Goal: Task Accomplishment & Management: Manage account settings

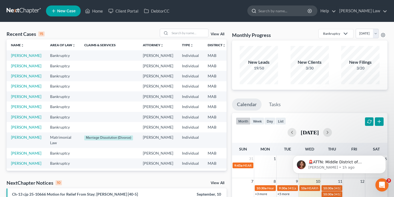
click at [307, 10] on input "search" at bounding box center [283, 11] width 50 height 10
type input "[PERSON_NAME]"
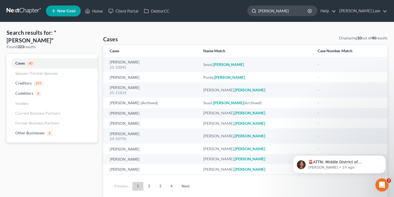
click at [308, 10] on input "[PERSON_NAME]" at bounding box center [283, 11] width 50 height 10
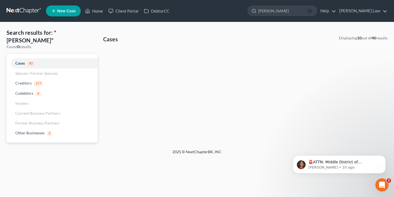
type input "[PERSON_NAME]"
click at [312, 12] on icon "button" at bounding box center [309, 11] width 4 height 4
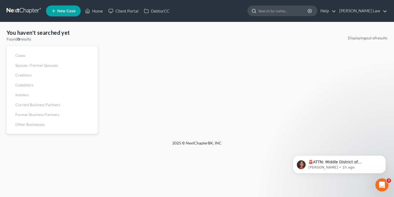
click at [308, 11] on input "search" at bounding box center [283, 11] width 50 height 10
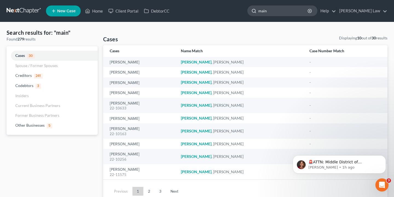
drag, startPoint x: 330, startPoint y: 7, endPoint x: 313, endPoint y: 11, distance: 17.1
click at [308, 11] on input "main" at bounding box center [283, 11] width 50 height 10
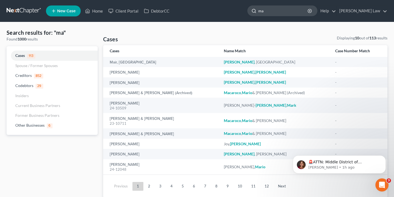
type input "m"
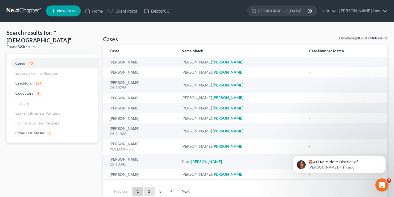
type input "[DEMOGRAPHIC_DATA]"
click at [147, 192] on link "2" at bounding box center [149, 191] width 11 height 9
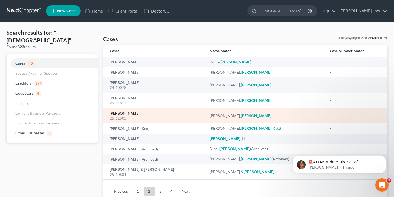
click at [129, 113] on link "[PERSON_NAME]" at bounding box center [125, 114] width 30 height 4
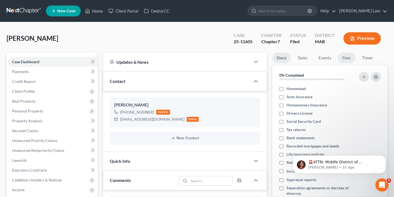
click at [349, 58] on link "Fees" at bounding box center [346, 57] width 17 height 11
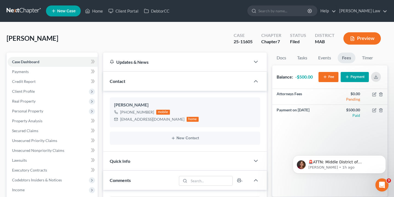
click at [361, 78] on button "Payment" at bounding box center [354, 77] width 28 height 10
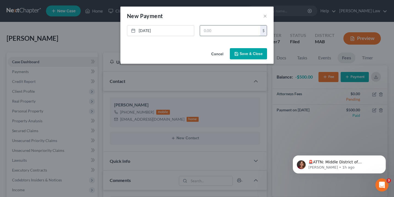
click at [214, 33] on input "text" at bounding box center [230, 30] width 60 height 10
type input "500.00"
click at [242, 56] on button "Save & Close" at bounding box center [248, 53] width 37 height 11
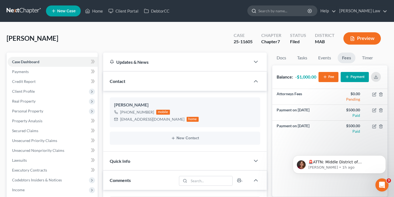
click at [308, 9] on input "search" at bounding box center [283, 11] width 50 height 10
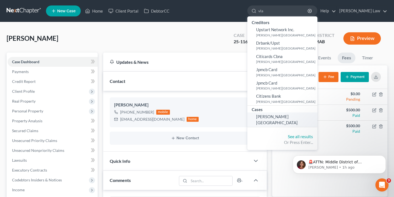
type input "vla"
click at [294, 117] on span "[PERSON_NAME][GEOGRAPHIC_DATA]" at bounding box center [277, 119] width 42 height 11
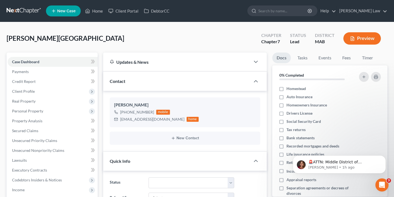
scroll to position [8, 0]
click at [346, 59] on link "Fees" at bounding box center [346, 57] width 17 height 11
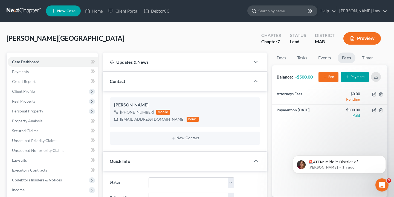
click at [308, 14] on input "search" at bounding box center [283, 11] width 50 height 10
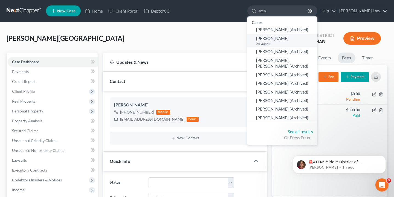
type input "arch"
click at [308, 39] on link "[PERSON_NAME] 25-30543" at bounding box center [282, 40] width 70 height 13
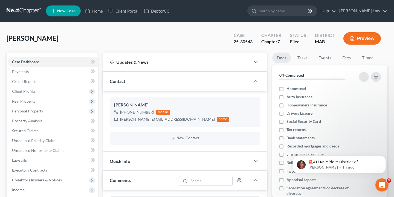
scroll to position [48, 0]
click at [349, 61] on link "Fees" at bounding box center [346, 57] width 17 height 11
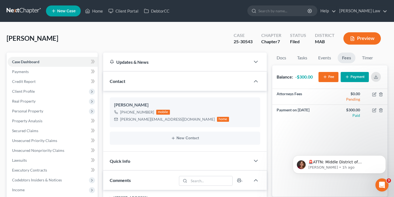
click at [313, 0] on nav "Home New Case Client Portal DebtorCC [PERSON_NAME] Law [EMAIL_ADDRESS][DOMAIN_N…" at bounding box center [197, 11] width 394 height 22
click at [312, 12] on icon "button" at bounding box center [309, 11] width 4 height 4
click at [307, 11] on input "search" at bounding box center [283, 11] width 50 height 10
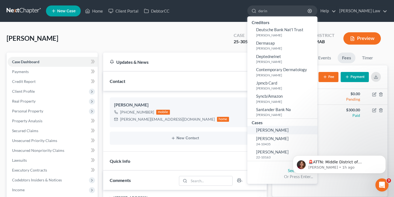
type input "derin"
click at [311, 127] on link "[PERSON_NAME]" at bounding box center [282, 130] width 70 height 8
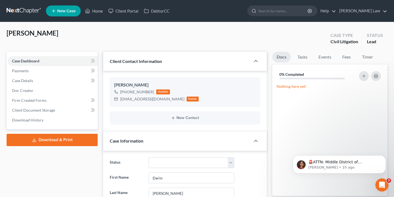
scroll to position [17, 0]
click at [351, 57] on link "Fees" at bounding box center [346, 57] width 17 height 11
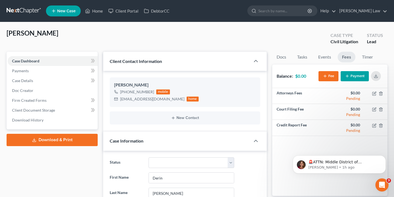
click at [353, 74] on button "Payment" at bounding box center [354, 76] width 28 height 10
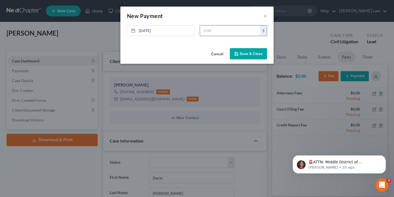
click at [214, 30] on input "text" at bounding box center [230, 30] width 60 height 10
type input "500.00"
click at [245, 54] on button "Save & Close" at bounding box center [248, 53] width 37 height 11
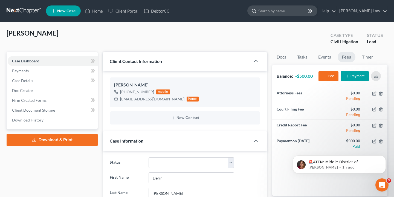
click at [308, 14] on input "search" at bounding box center [283, 11] width 50 height 10
type input "ashlyn"
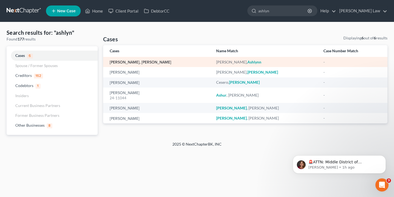
click at [128, 62] on link "[PERSON_NAME], [PERSON_NAME]" at bounding box center [141, 62] width 62 height 4
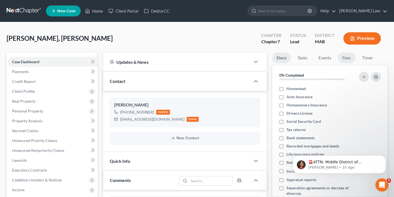
scroll to position [143, 0]
click at [348, 56] on link "Fees" at bounding box center [346, 57] width 17 height 11
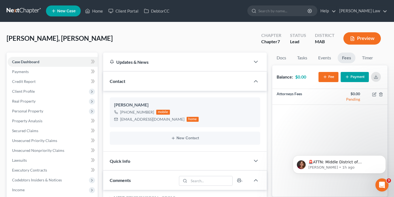
click at [356, 83] on div "Fee Payment" at bounding box center [350, 77] width 65 height 14
click at [356, 77] on button "Payment" at bounding box center [354, 77] width 28 height 10
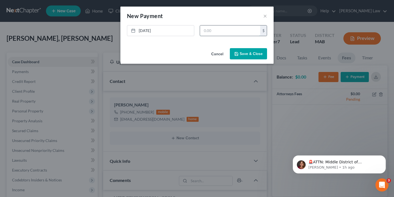
click at [222, 31] on input "text" at bounding box center [230, 30] width 60 height 10
type input "1,200.00"
click at [241, 50] on button "Save & Close" at bounding box center [248, 53] width 37 height 11
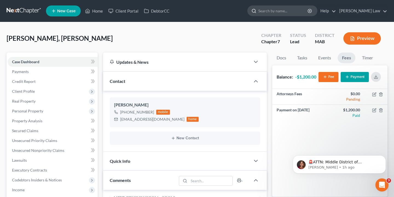
click at [308, 14] on input "search" at bounding box center [283, 11] width 50 height 10
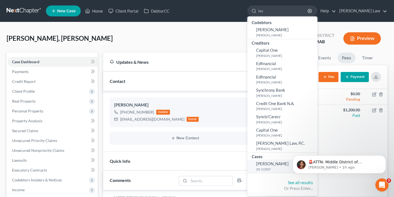
type input "lex"
click at [286, 167] on small "25-11507" at bounding box center [286, 169] width 60 height 5
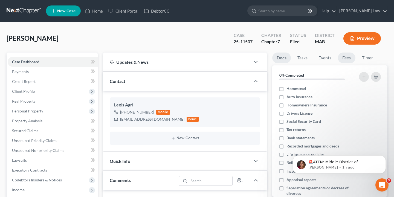
click at [350, 58] on link "Fees" at bounding box center [346, 57] width 17 height 11
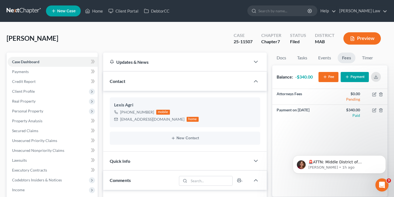
click at [361, 78] on button "Payment" at bounding box center [354, 77] width 28 height 10
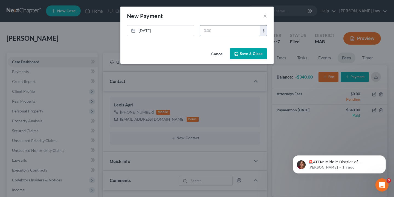
click at [213, 31] on input "text" at bounding box center [230, 30] width 60 height 10
type input "340.00"
click at [251, 53] on button "Save & Close" at bounding box center [248, 53] width 37 height 11
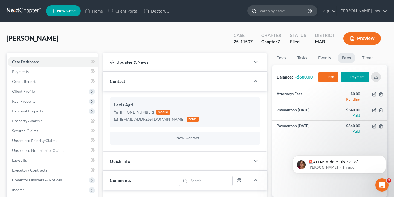
click at [308, 14] on input "search" at bounding box center [283, 11] width 50 height 10
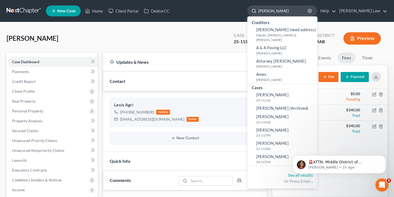
type input "[PERSON_NAME]"
drag, startPoint x: 308, startPoint y: 14, endPoint x: 329, endPoint y: 12, distance: 21.7
click at [312, 12] on icon "button" at bounding box center [309, 11] width 4 height 4
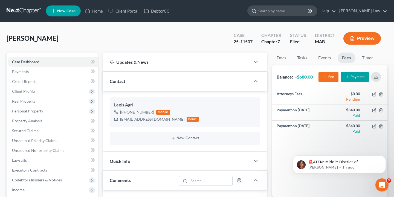
click at [308, 13] on input "search" at bounding box center [283, 11] width 50 height 10
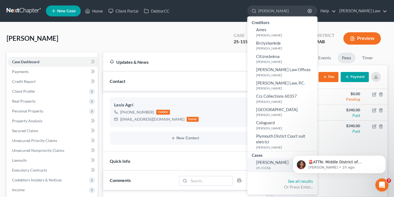
type input "[PERSON_NAME]"
click at [284, 160] on span "[PERSON_NAME]" at bounding box center [272, 162] width 33 height 5
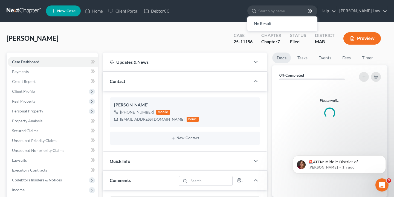
click at [283, 163] on div "Please wait..." at bounding box center [329, 140] width 115 height 112
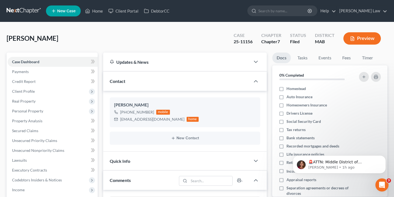
scroll to position [22, 0]
click at [347, 62] on link "Fees" at bounding box center [346, 57] width 17 height 11
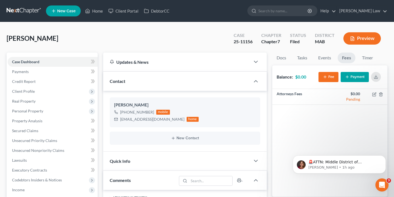
click at [355, 76] on button "Payment" at bounding box center [354, 77] width 28 height 10
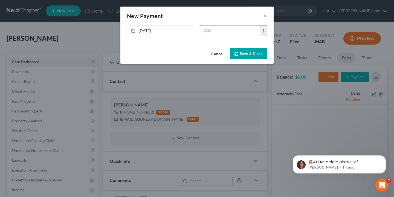
click at [227, 30] on input "text" at bounding box center [230, 30] width 60 height 10
type input "100.00"
click at [250, 52] on button "Save & Close" at bounding box center [248, 53] width 37 height 11
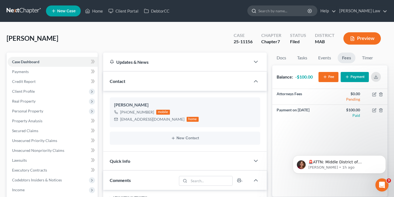
click at [308, 10] on input "search" at bounding box center [283, 11] width 50 height 10
type input "elb"
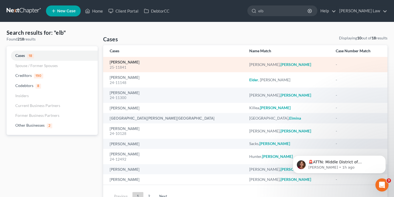
click at [128, 64] on link "[PERSON_NAME]" at bounding box center [125, 62] width 30 height 4
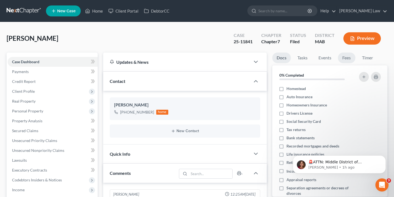
click at [349, 59] on link "Fees" at bounding box center [346, 57] width 17 height 11
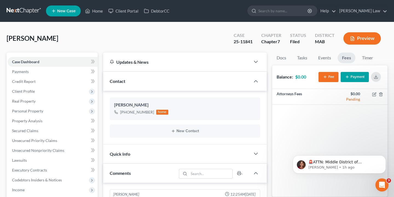
click at [346, 74] on button "Payment" at bounding box center [354, 77] width 28 height 10
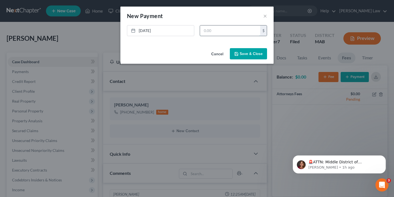
click at [238, 30] on input "text" at bounding box center [230, 30] width 60 height 10
type input "550.00"
click at [247, 54] on button "Save & Close" at bounding box center [248, 53] width 37 height 11
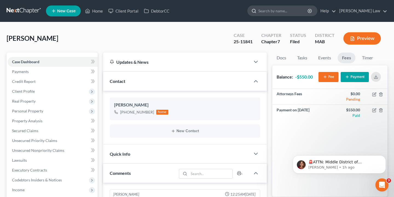
click at [308, 9] on input "search" at bounding box center [283, 11] width 50 height 10
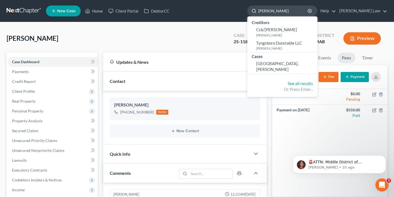
type input "[PERSON_NAME]"
drag, startPoint x: 320, startPoint y: 9, endPoint x: 308, endPoint y: 66, distance: 58.3
click at [308, 66] on link "[GEOGRAPHIC_DATA], [PERSON_NAME]" at bounding box center [282, 66] width 70 height 14
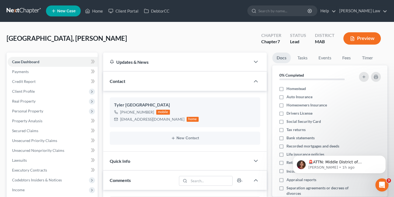
scroll to position [17, 0]
click at [349, 57] on link "Fees" at bounding box center [346, 57] width 17 height 11
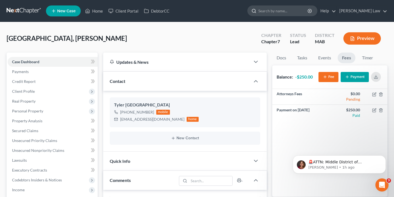
click at [305, 7] on input "search" at bounding box center [283, 11] width 50 height 10
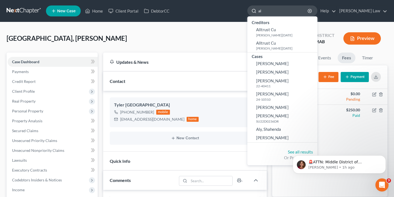
type input "a"
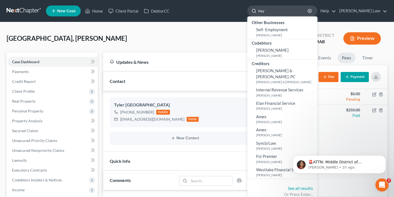
drag, startPoint x: 305, startPoint y: 7, endPoint x: 304, endPoint y: 13, distance: 5.3
click at [304, 13] on input "hey" at bounding box center [283, 11] width 50 height 10
type input "h"
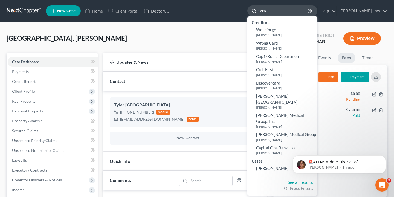
type input "Serb"
drag, startPoint x: 304, startPoint y: 13, endPoint x: 286, endPoint y: 154, distance: 143.0
click at [286, 166] on span "[PERSON_NAME]" at bounding box center [272, 168] width 33 height 5
click at [285, 156] on html "🚨ATTN: Middle District of [US_STATE] The court has added a new Credit Counselin…" at bounding box center [338, 163] width 109 height 38
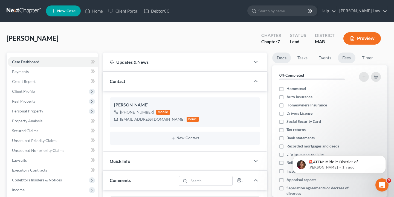
click at [348, 60] on link "Fees" at bounding box center [346, 57] width 17 height 11
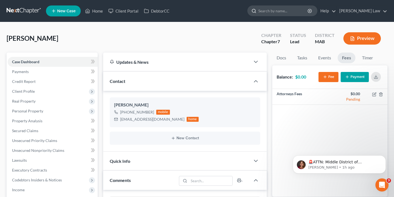
click at [308, 13] on input "search" at bounding box center [283, 11] width 50 height 10
type input "[PERSON_NAME]"
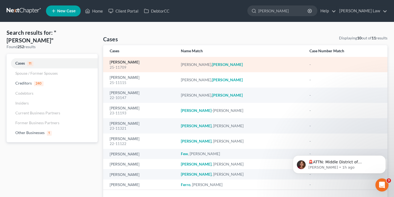
click at [124, 62] on link "[PERSON_NAME]" at bounding box center [125, 62] width 30 height 4
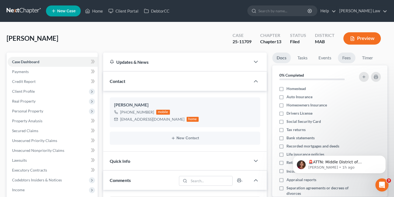
click at [342, 57] on link "Fees" at bounding box center [346, 57] width 17 height 11
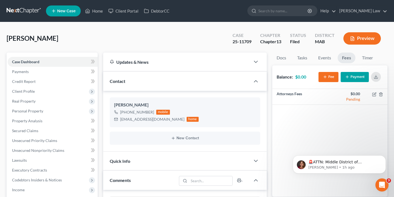
click at [352, 78] on button "Payment" at bounding box center [354, 77] width 28 height 10
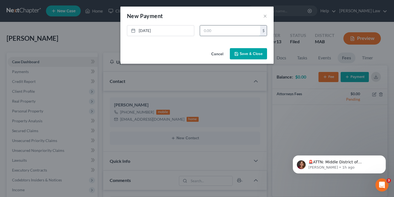
click at [226, 31] on input "text" at bounding box center [230, 30] width 60 height 10
type input "650.00"
click at [255, 55] on button "Save & Close" at bounding box center [248, 53] width 37 height 11
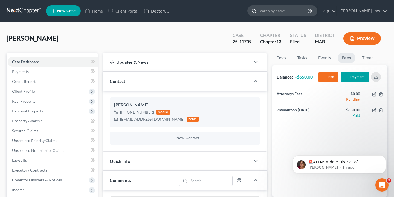
click at [308, 10] on input "search" at bounding box center [283, 11] width 50 height 10
type input "rus"
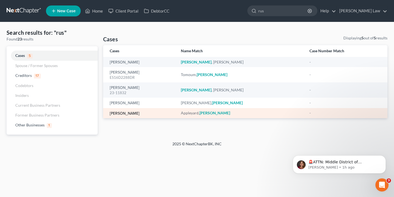
click at [131, 113] on link "[PERSON_NAME]" at bounding box center [125, 114] width 30 height 4
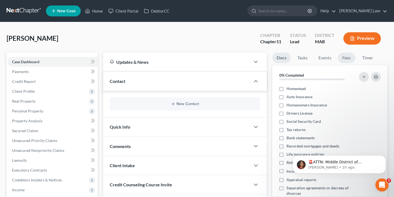
click at [349, 59] on link "Fees" at bounding box center [346, 57] width 17 height 11
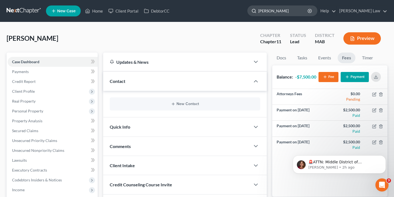
type input "[PERSON_NAME]"
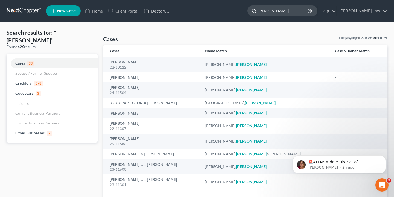
click at [308, 11] on input "[PERSON_NAME]" at bounding box center [283, 11] width 50 height 10
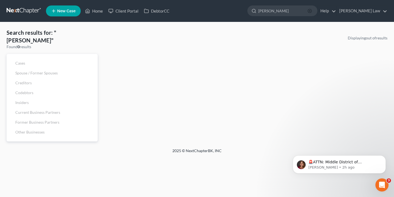
type input "[PERSON_NAME]"
click at [312, 11] on icon "button" at bounding box center [309, 11] width 4 height 4
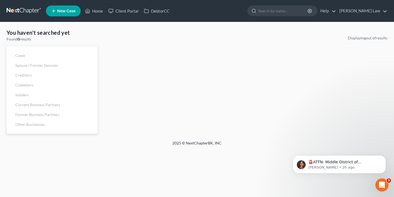
click at [340, 1] on nav "Home New Case Client Portal DebtorCC [PERSON_NAME] Law [EMAIL_ADDRESS][DOMAIN_N…" at bounding box center [197, 11] width 394 height 22
click at [308, 8] on input "search" at bounding box center [283, 11] width 50 height 10
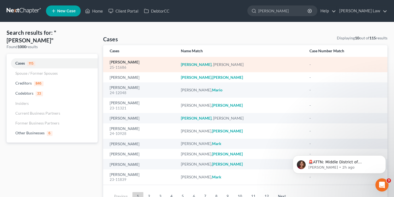
type input "[PERSON_NAME]"
click at [124, 64] on link "[PERSON_NAME]" at bounding box center [125, 62] width 30 height 4
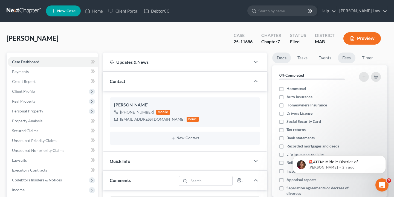
click at [346, 59] on link "Fees" at bounding box center [346, 57] width 17 height 11
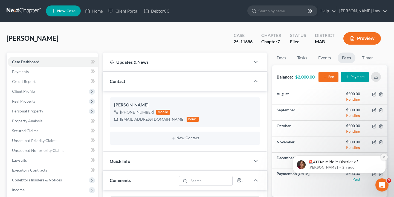
click at [384, 156] on icon "Dismiss notification" at bounding box center [383, 156] width 3 height 3
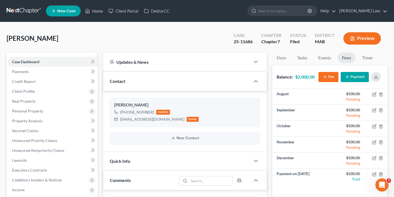
click at [355, 77] on button "Payment" at bounding box center [354, 77] width 28 height 10
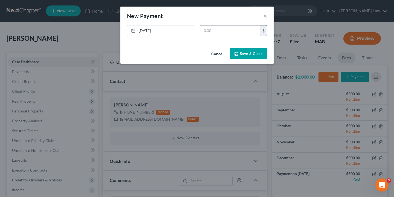
click at [216, 30] on input "text" at bounding box center [230, 30] width 60 height 10
type input "500.00"
click at [246, 48] on button "Save & Close" at bounding box center [248, 53] width 37 height 11
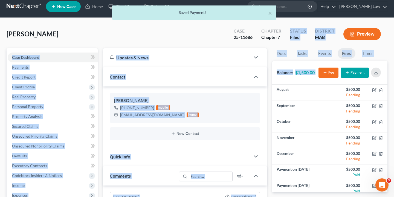
scroll to position [36, 0]
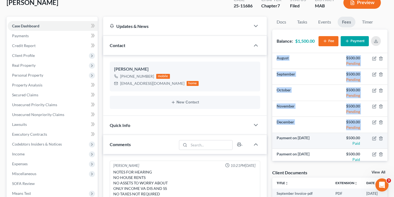
drag, startPoint x: 270, startPoint y: 175, endPoint x: 276, endPoint y: 133, distance: 42.6
click at [276, 133] on div "Docs Tasks Events Fees Timer 0% Completed Nothing here yet! Homestead Auto Insu…" at bounding box center [329, 179] width 121 height 324
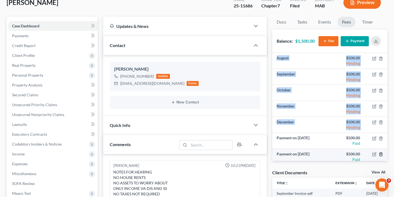
click at [381, 153] on icon "button" at bounding box center [380, 154] width 4 height 4
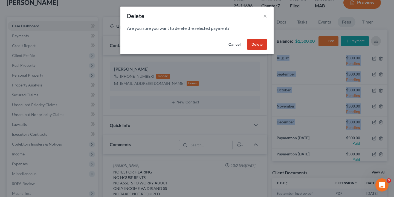
click at [257, 42] on button "Delete" at bounding box center [257, 44] width 20 height 11
